Goal: Find specific page/section: Locate a particular part of the current website

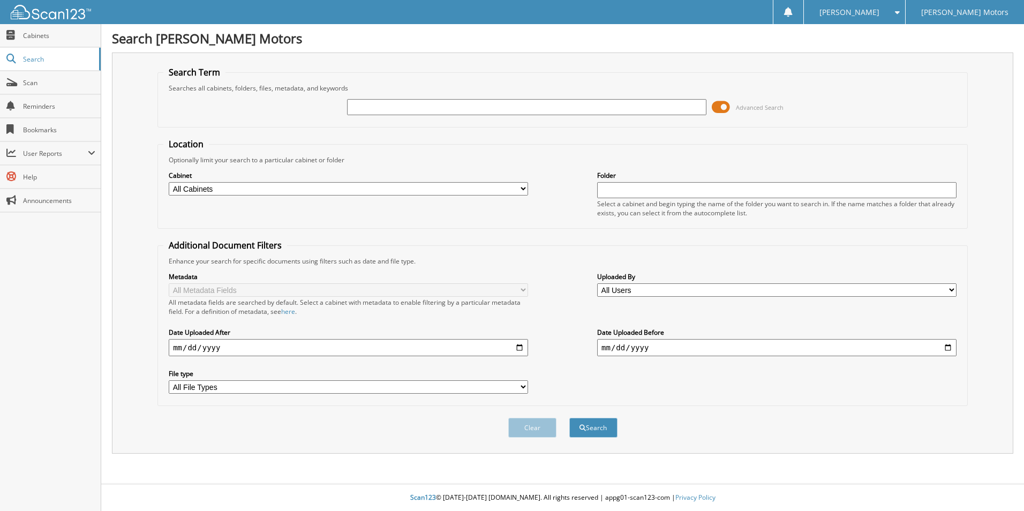
click at [376, 108] on input "text" at bounding box center [526, 107] width 359 height 16
type input "573593"
click at [569, 418] on button "Search" at bounding box center [593, 428] width 48 height 20
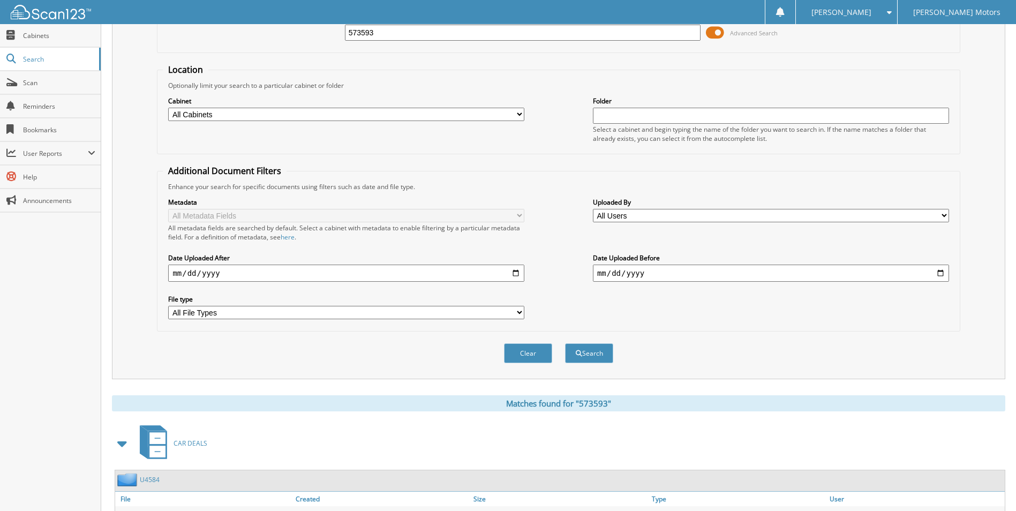
scroll to position [147, 0]
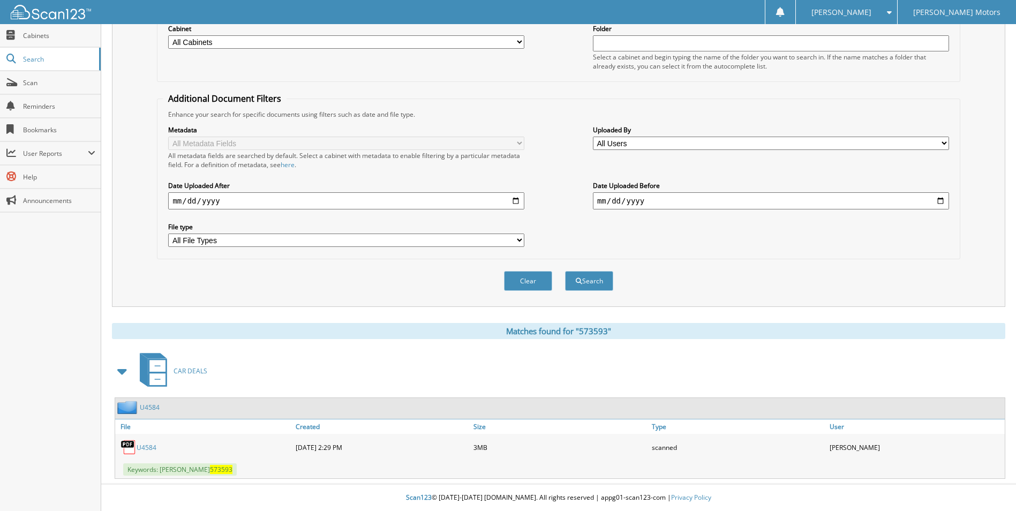
click at [154, 448] on link "U4584" at bounding box center [147, 447] width 20 height 9
